Goal: Download file/media

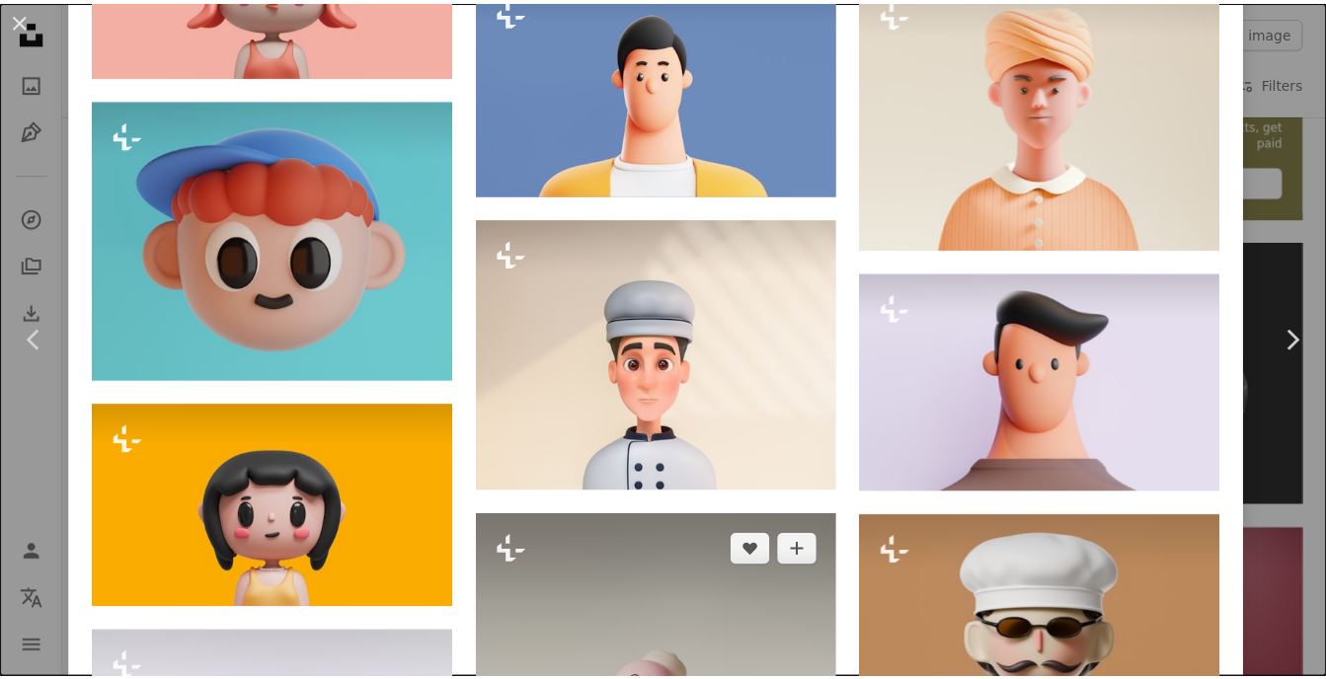
scroll to position [1778, 0]
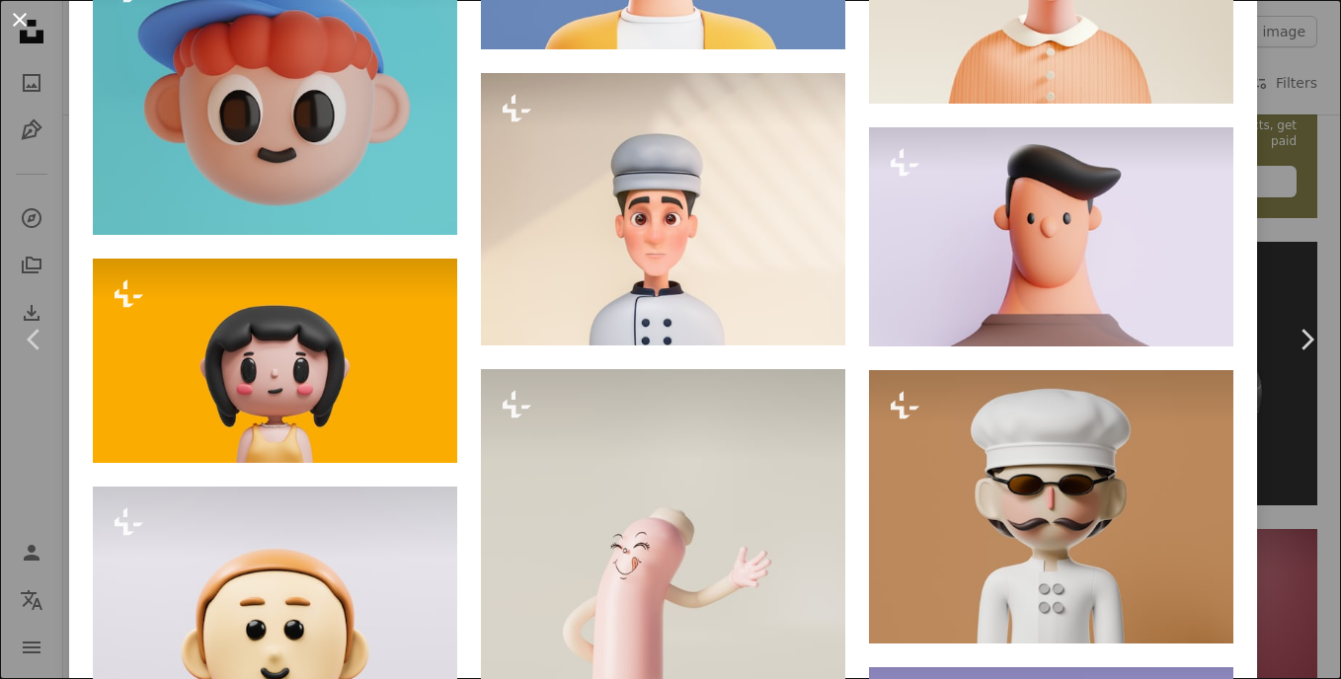
click at [16, 27] on button "An X shape" at bounding box center [20, 20] width 24 height 24
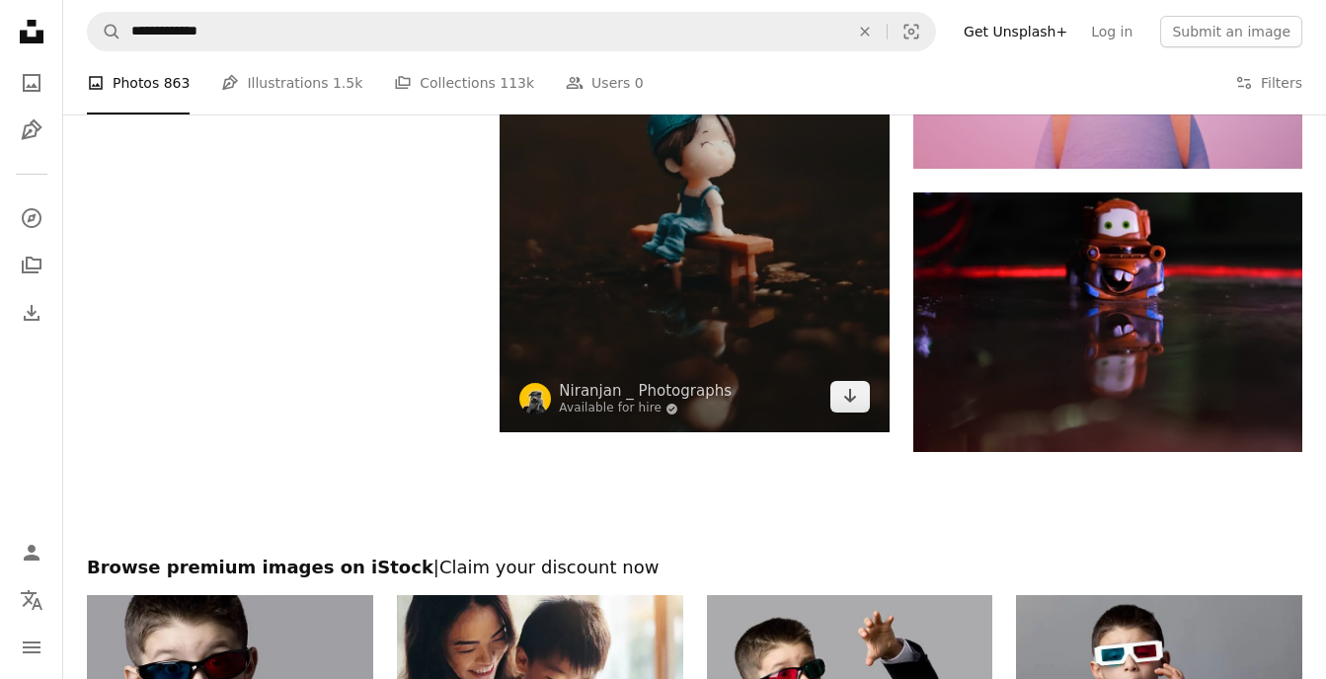
scroll to position [2964, 0]
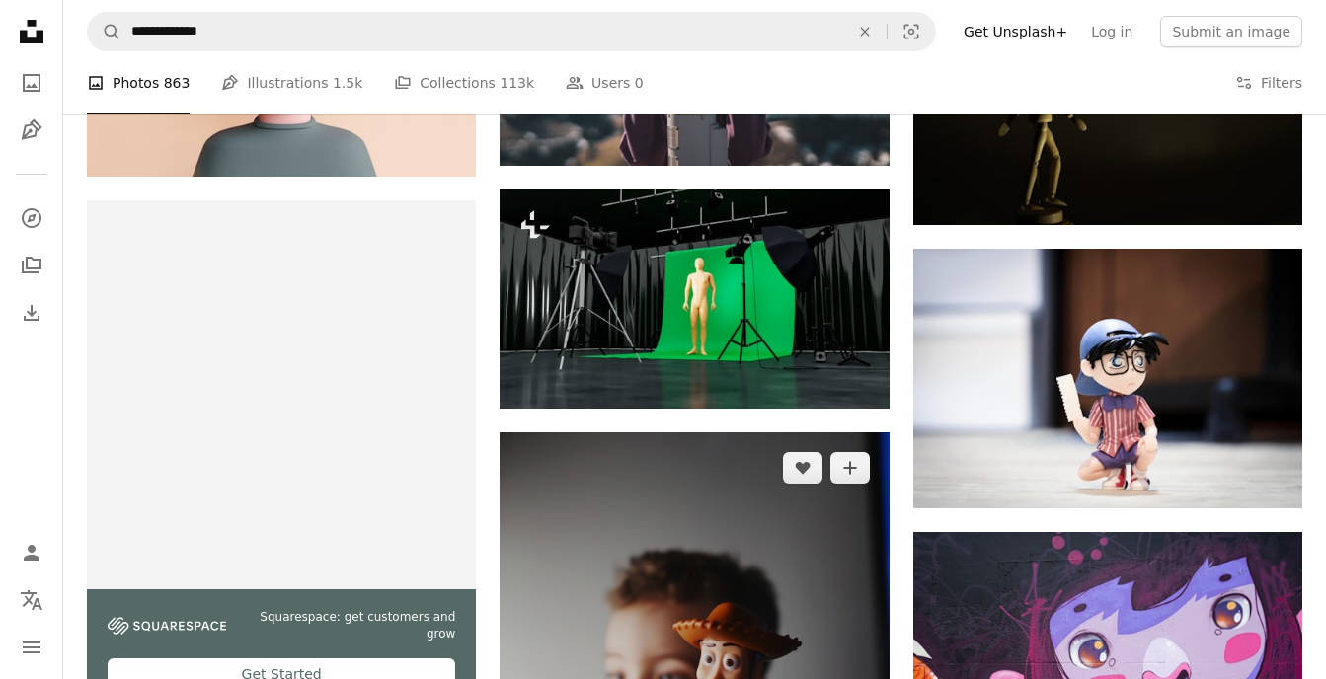
scroll to position [3556, 0]
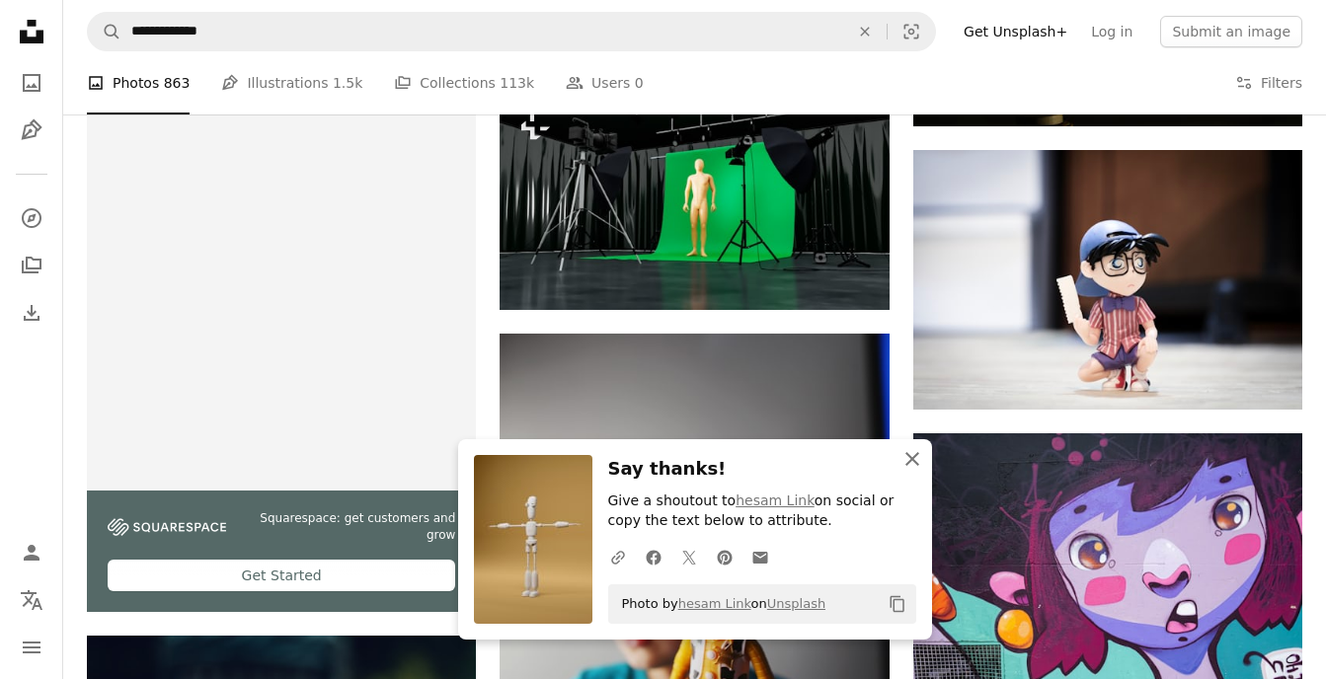
click at [915, 453] on icon "An X shape" at bounding box center [912, 459] width 24 height 24
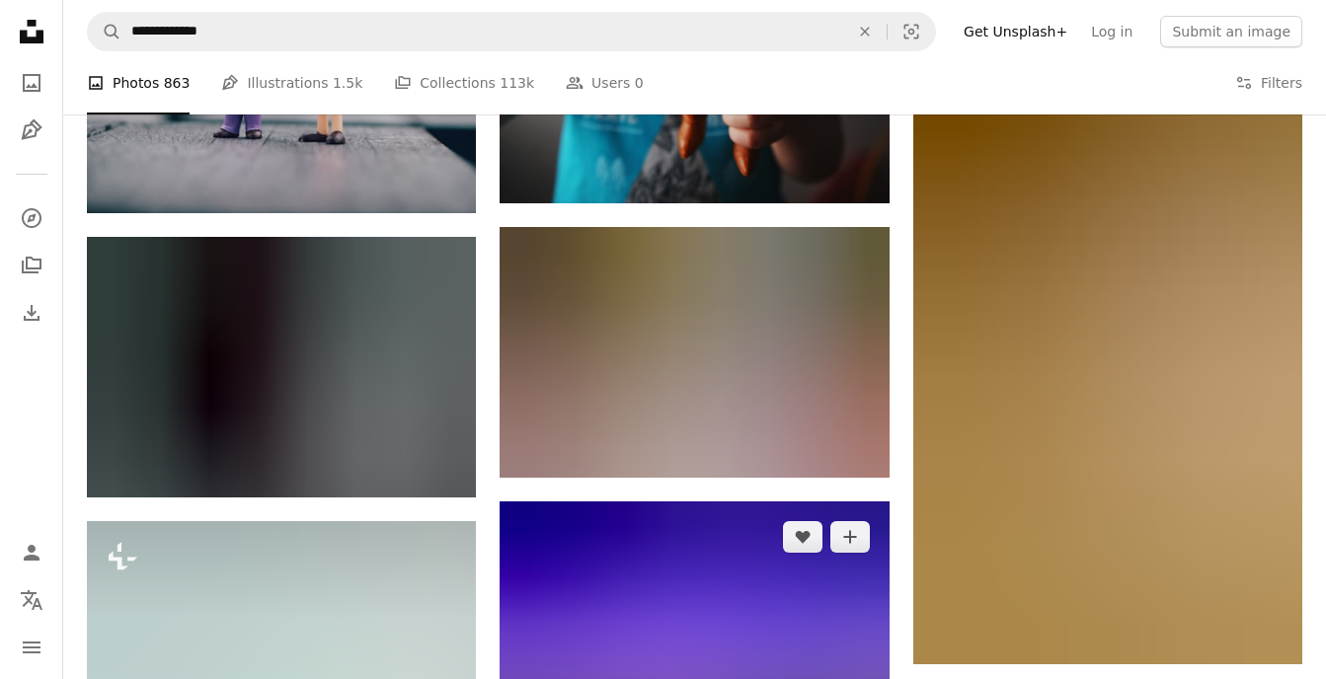
scroll to position [4346, 0]
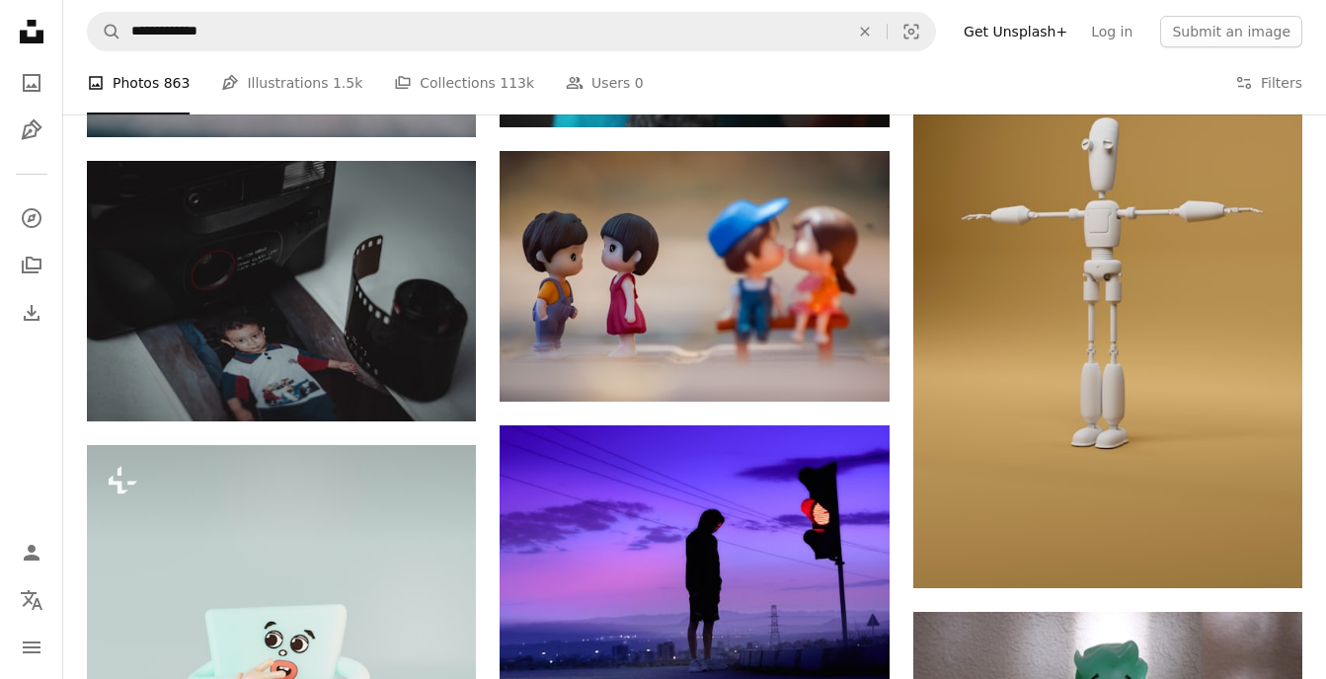
click at [488, 480] on div "Plus sign for Unsplash+ A heart A plus sign Spacepixel Creative For Unsplash+ A…" at bounding box center [694, 289] width 1215 height 8284
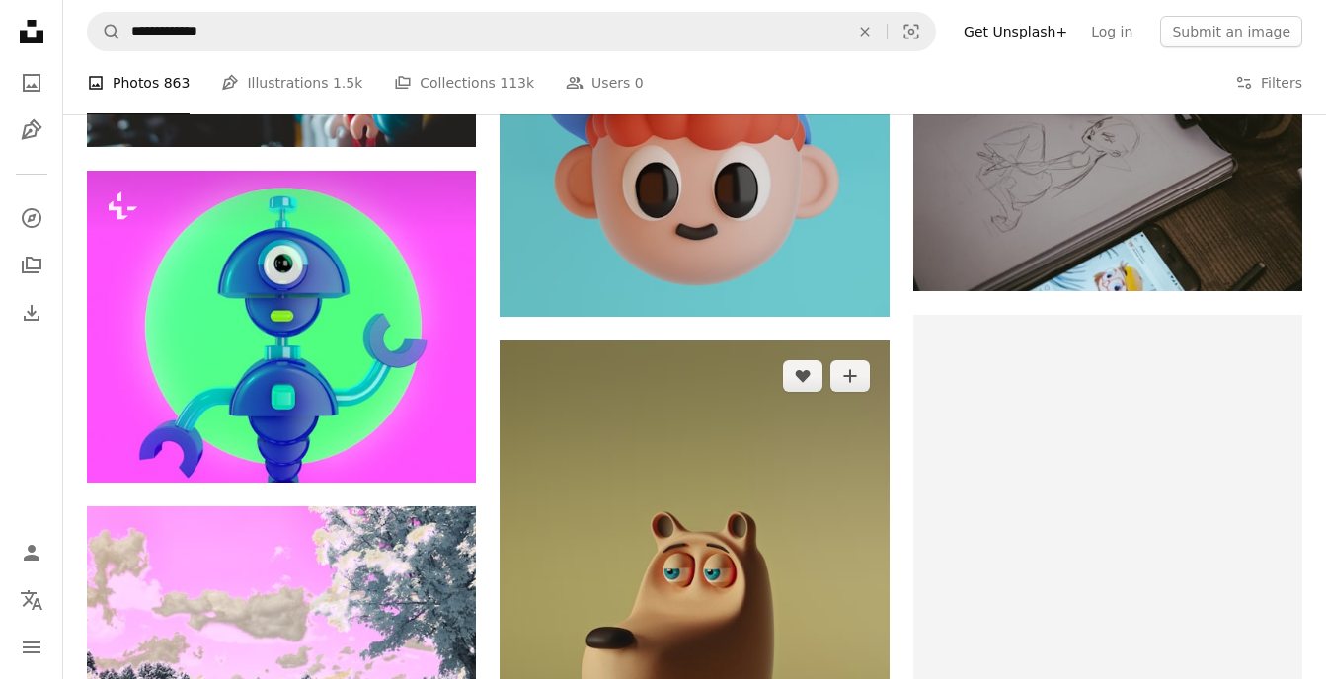
scroll to position [6912, 0]
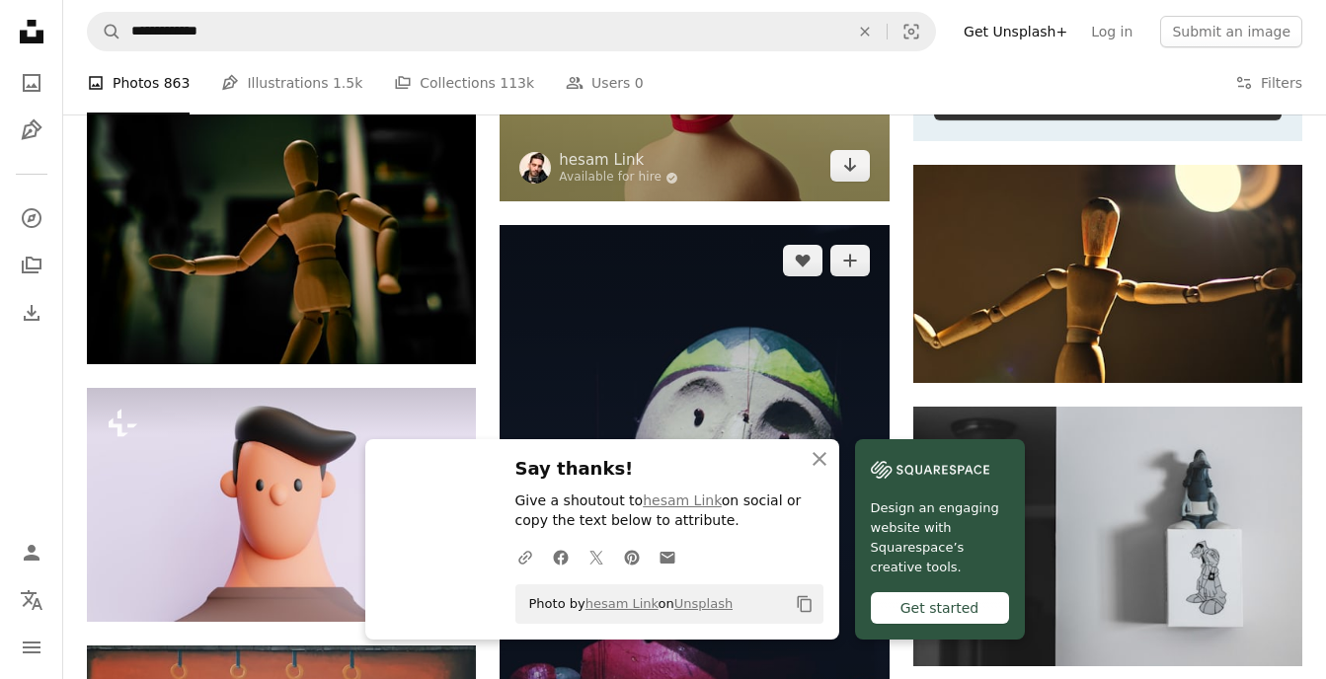
scroll to position [7505, 0]
